Goal: Register for event/course

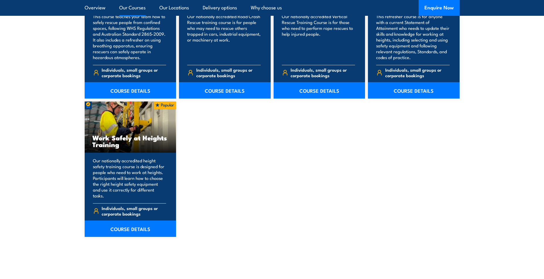
scroll to position [732, 0]
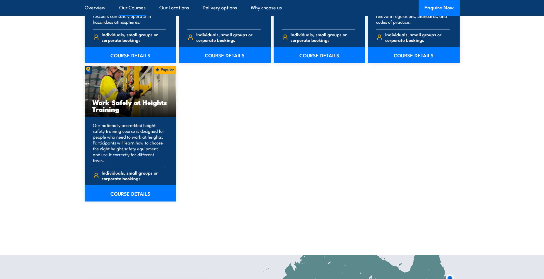
click at [157, 185] on link "COURSE DETAILS" at bounding box center [131, 193] width 92 height 16
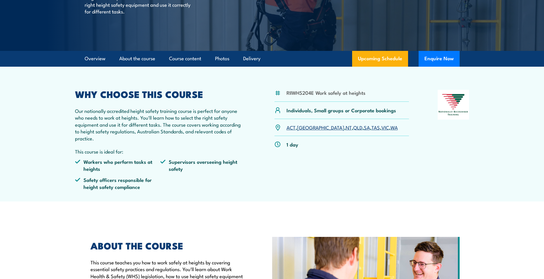
scroll to position [117, 0]
click at [307, 129] on link "NSW" at bounding box center [320, 127] width 47 height 7
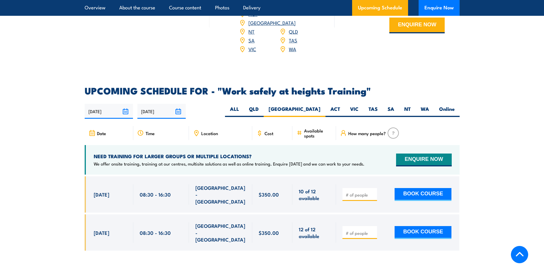
scroll to position [844, 0]
